Goal: Task Accomplishment & Management: Manage account settings

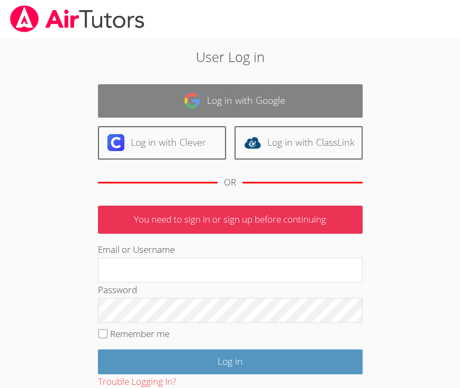
click at [270, 94] on link "Log in with Google" at bounding box center [230, 100] width 265 height 33
